Goal: Transaction & Acquisition: Download file/media

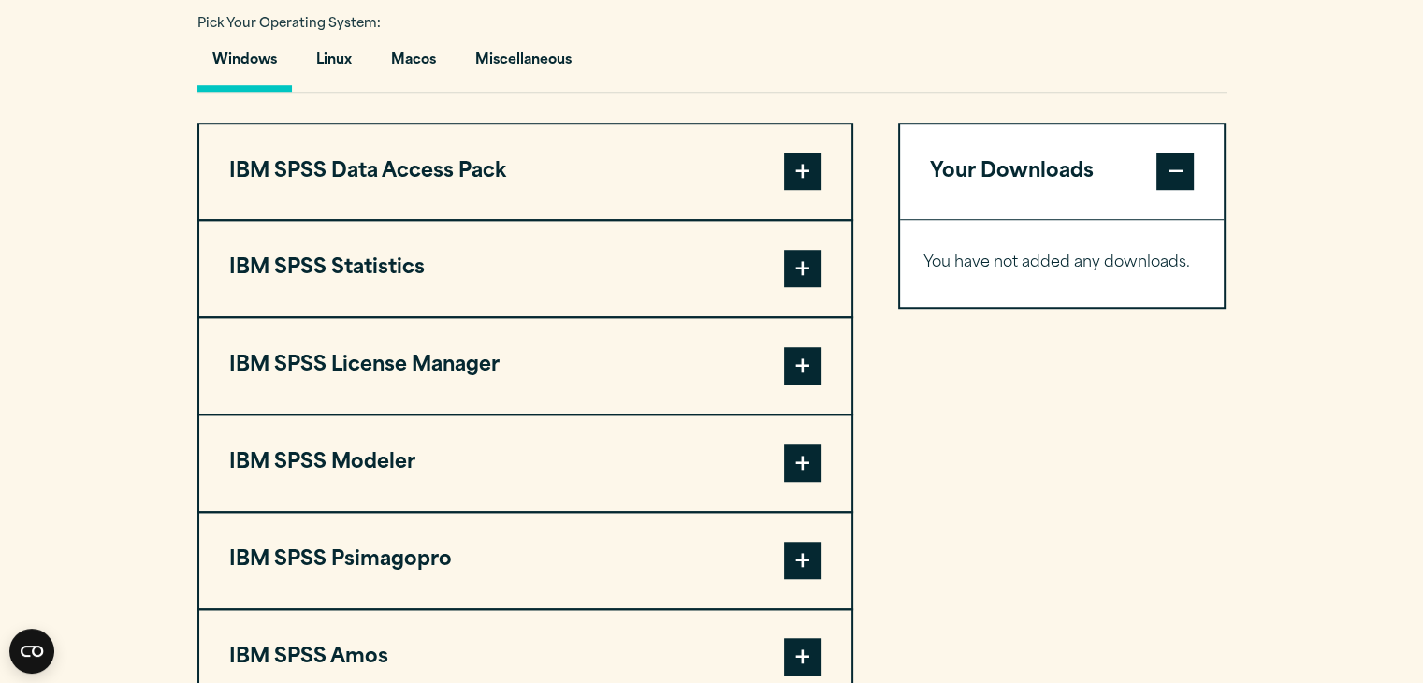
scroll to position [1383, 0]
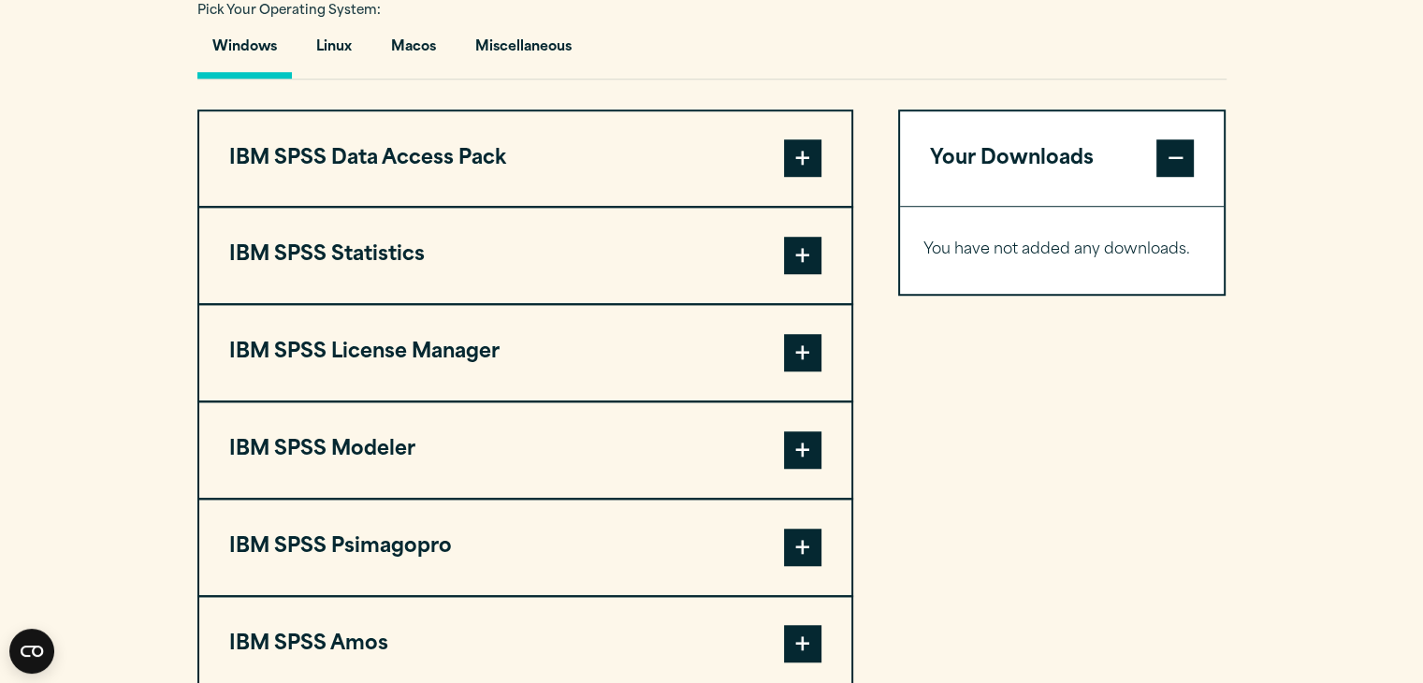
click at [818, 274] on span at bounding box center [802, 255] width 37 height 37
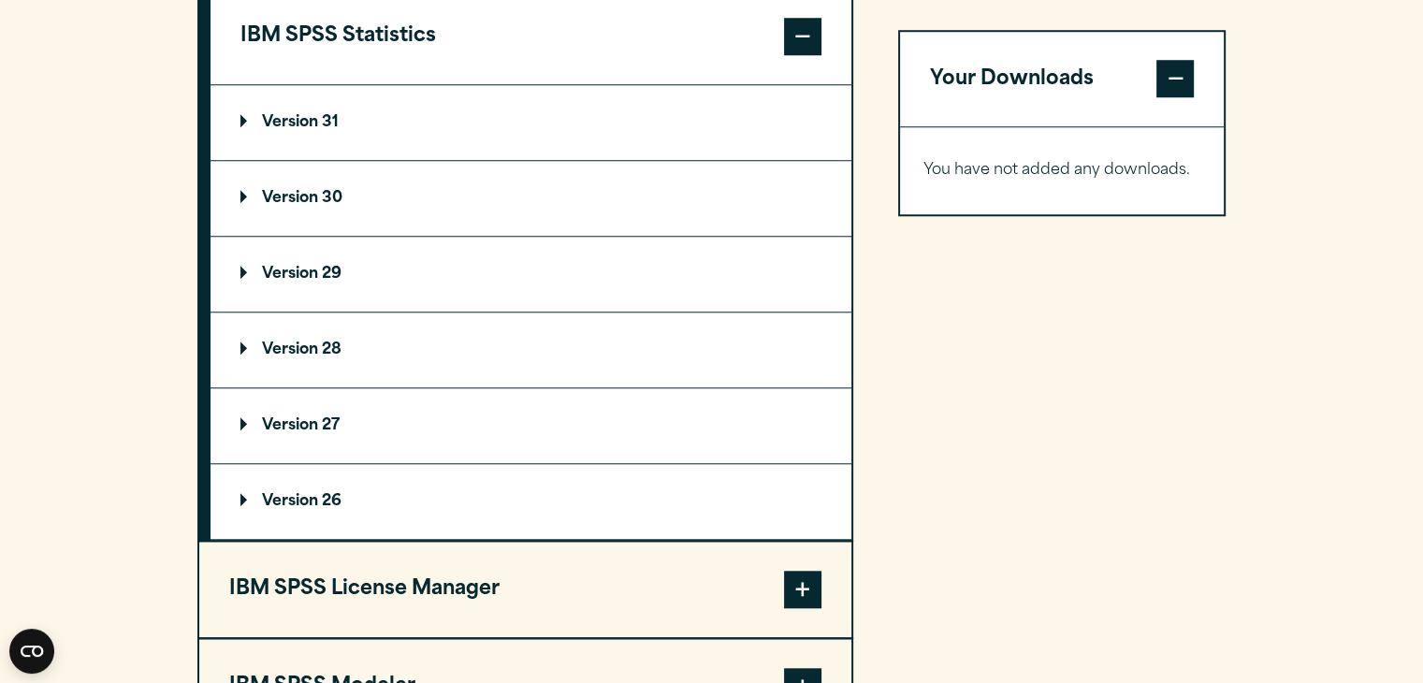
scroll to position [1606, 0]
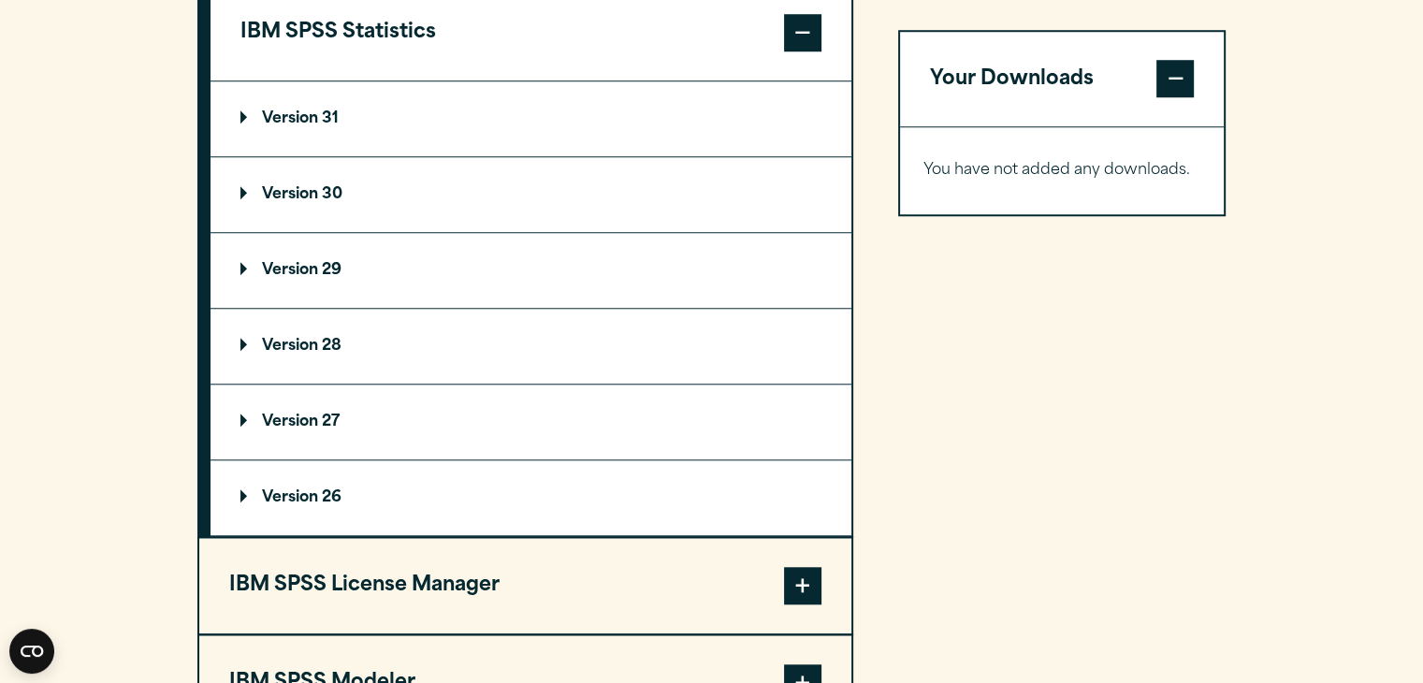
click at [247, 126] on p "Version 31" at bounding box center [290, 118] width 98 height 15
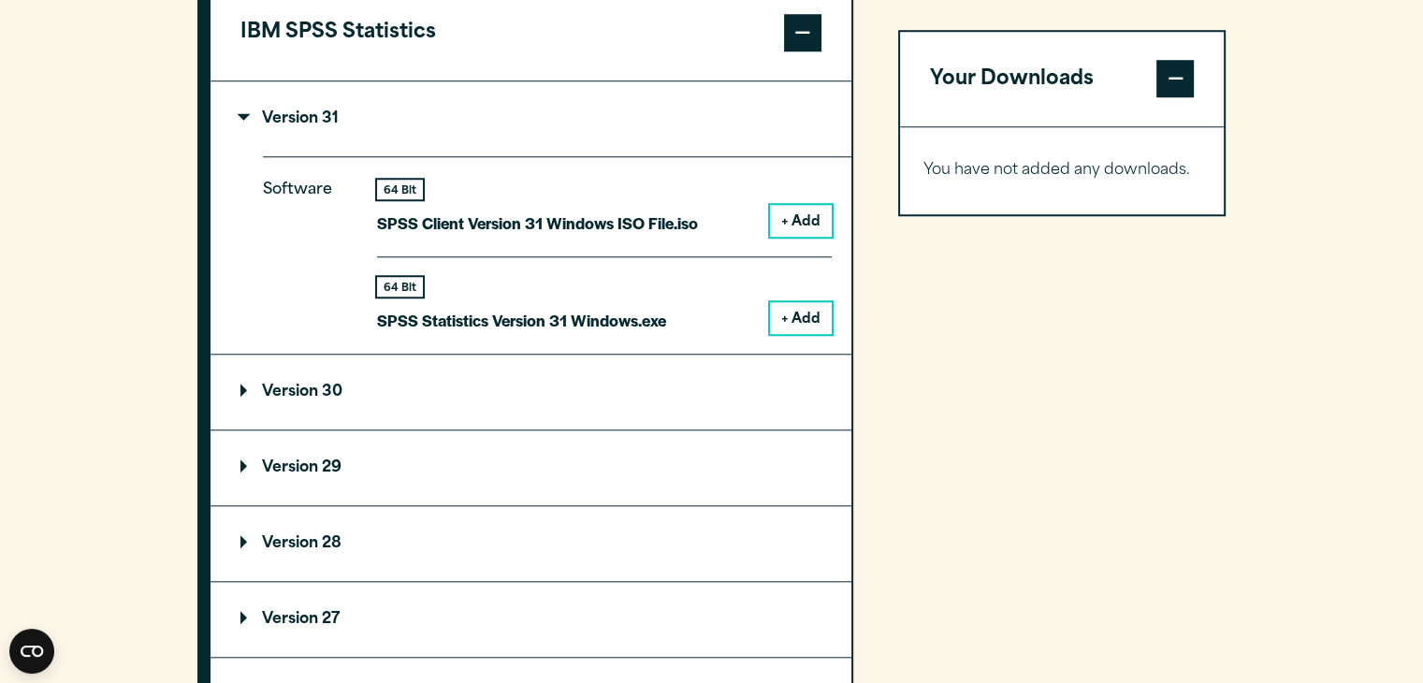
click at [794, 237] on button "+ Add" at bounding box center [801, 221] width 62 height 32
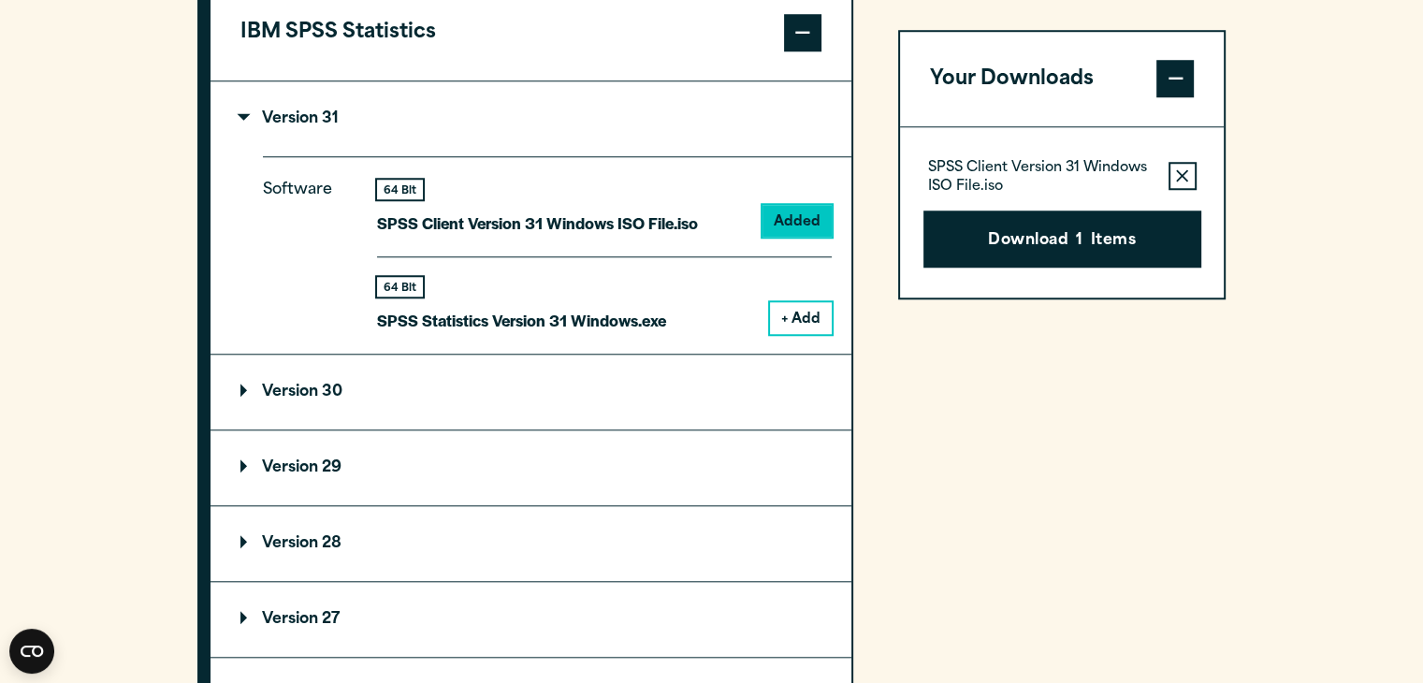
click at [785, 334] on button "+ Add" at bounding box center [801, 318] width 62 height 32
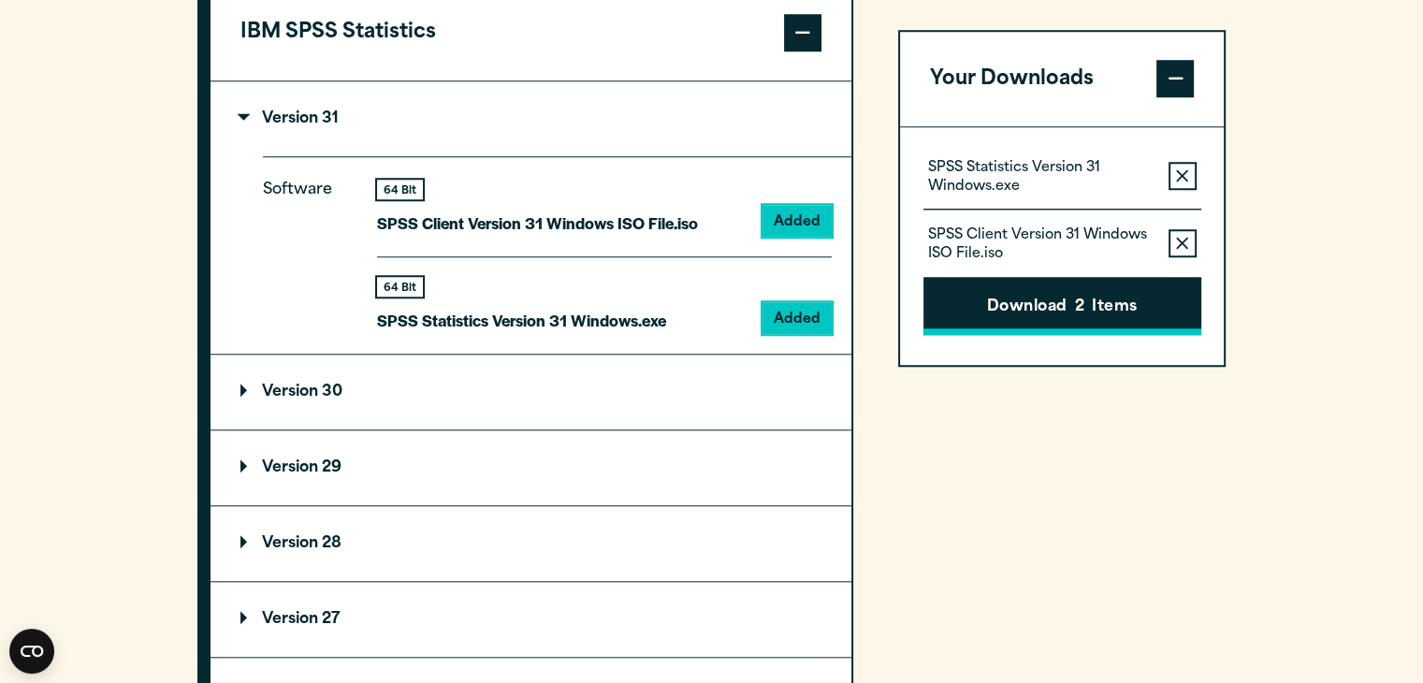
click at [1061, 293] on button "Download 2 Items" at bounding box center [1063, 307] width 278 height 58
click at [1174, 52] on div "Close" at bounding box center [711, 341] width 1423 height 683
click at [1019, 313] on button "Download 2 Items" at bounding box center [1063, 307] width 278 height 58
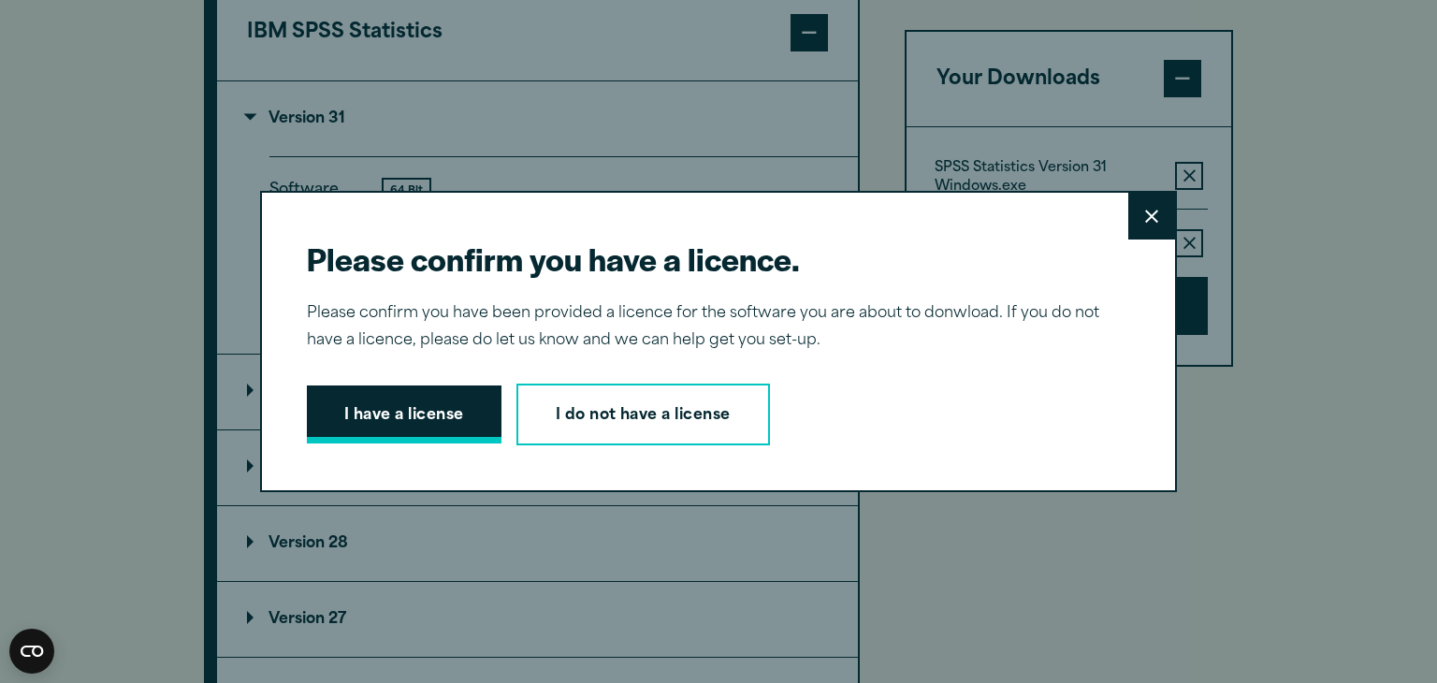
click at [431, 407] on button "I have a license" at bounding box center [404, 415] width 195 height 58
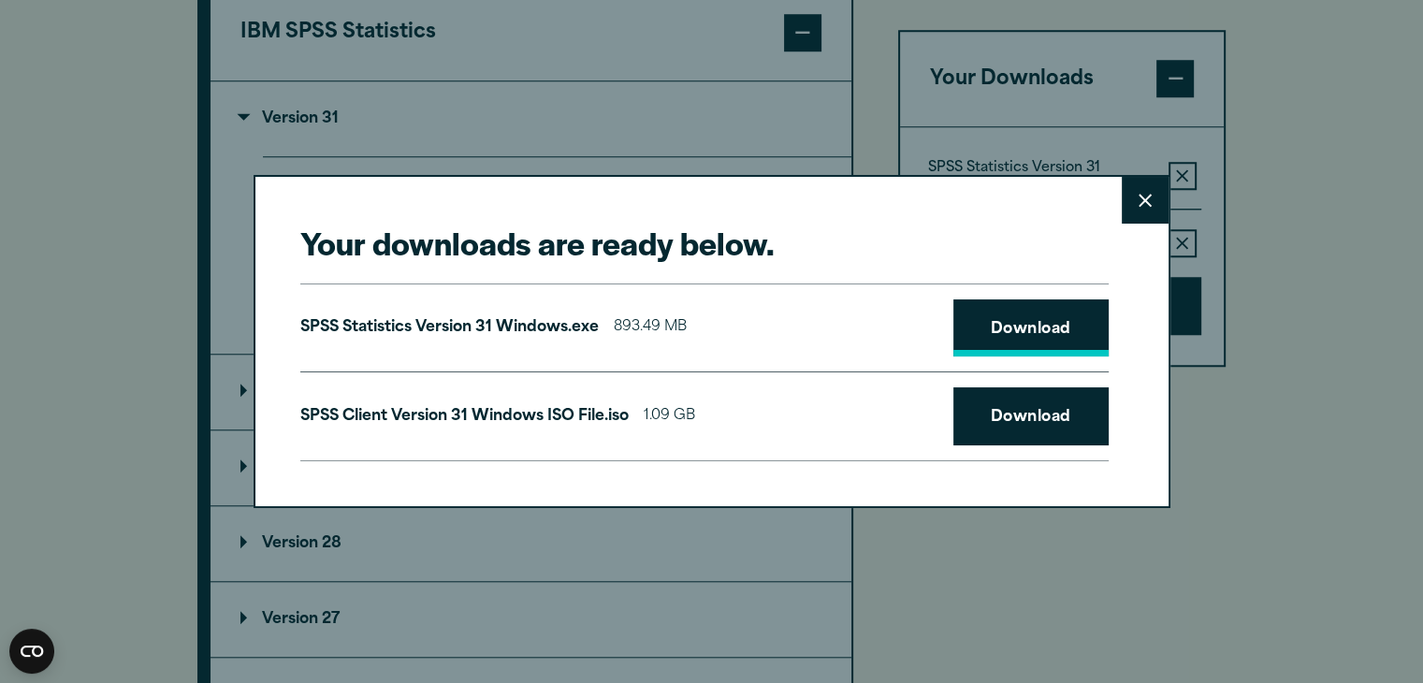
click at [994, 342] on link "Download" at bounding box center [1031, 328] width 155 height 58
click at [1007, 421] on link "Download" at bounding box center [1031, 416] width 155 height 58
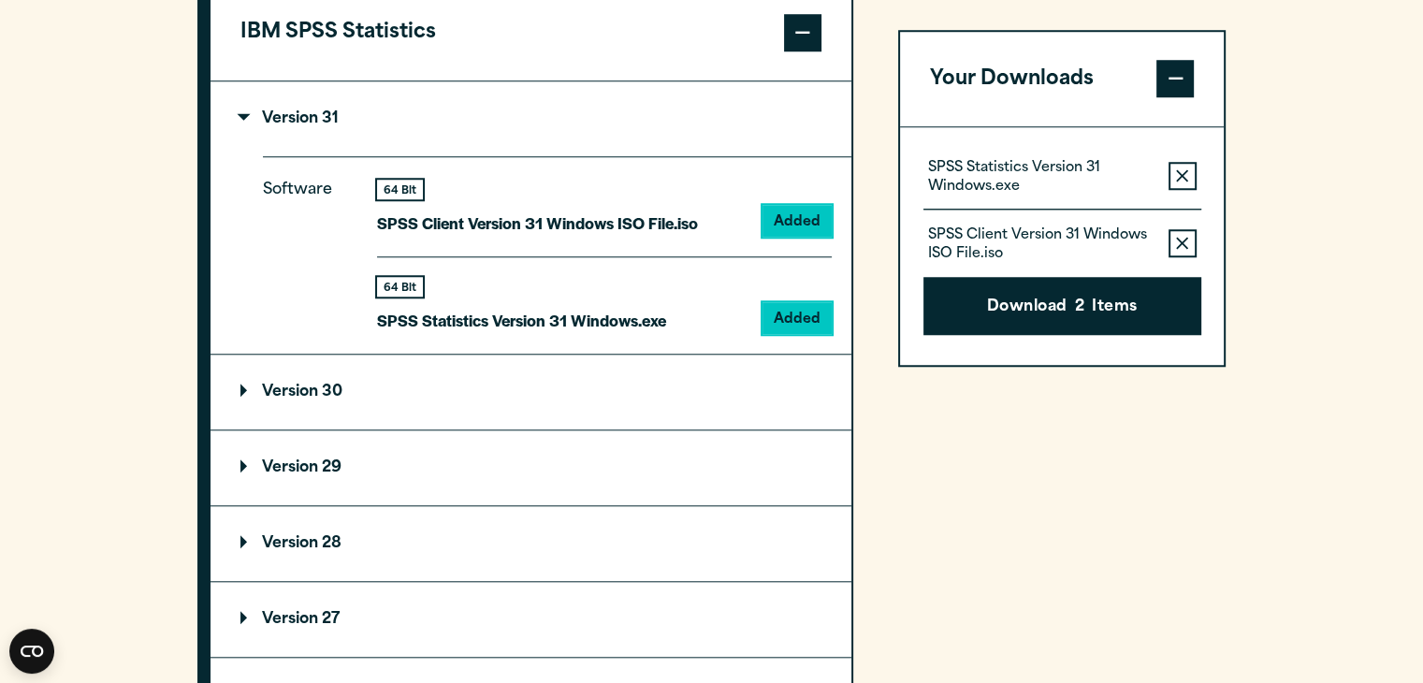
click at [1245, 421] on div "Your downloads are ready below. Close SPSS Statistics Version 31 Windows.exe 89…" at bounding box center [711, 341] width 1423 height 683
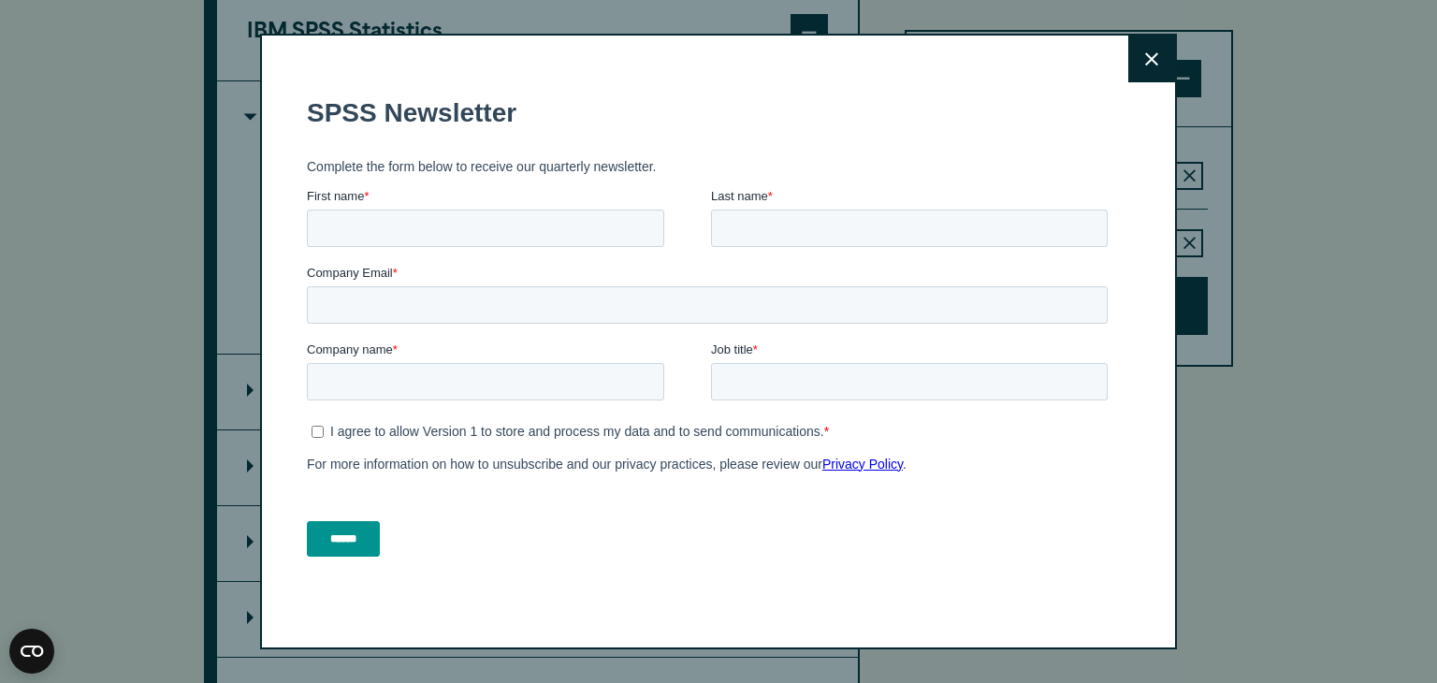
click at [1149, 44] on button "Close" at bounding box center [1152, 59] width 47 height 47
